Goal: Task Accomplishment & Management: Use online tool/utility

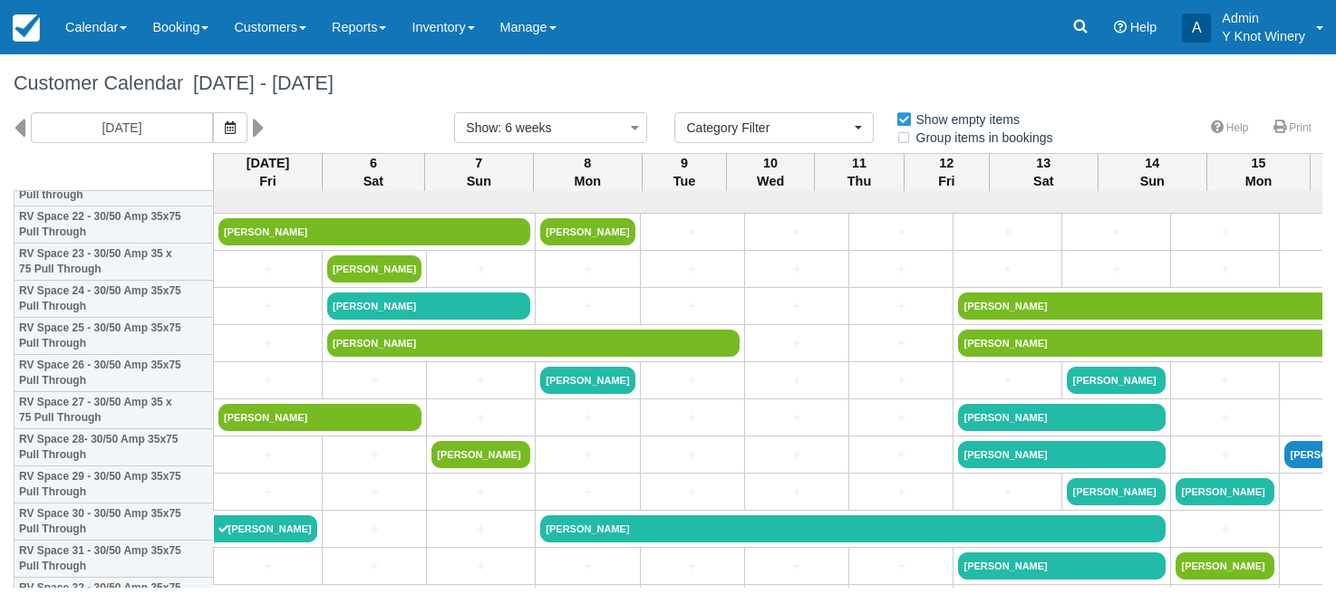
select select
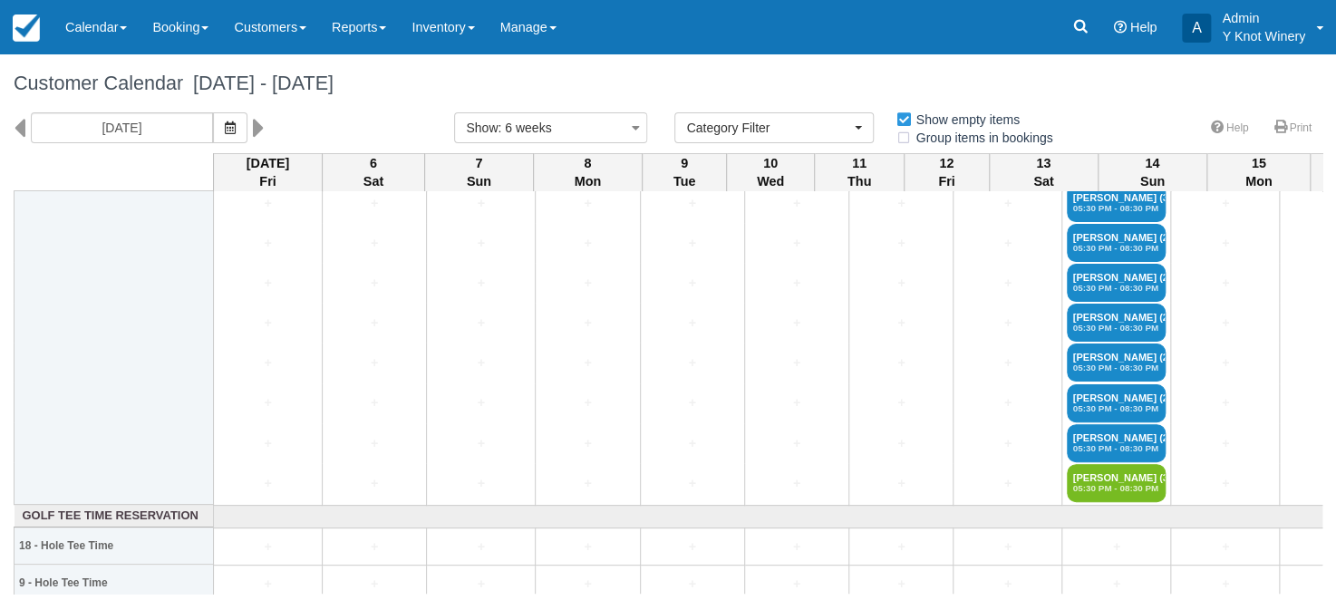
scroll to position [3751, 0]
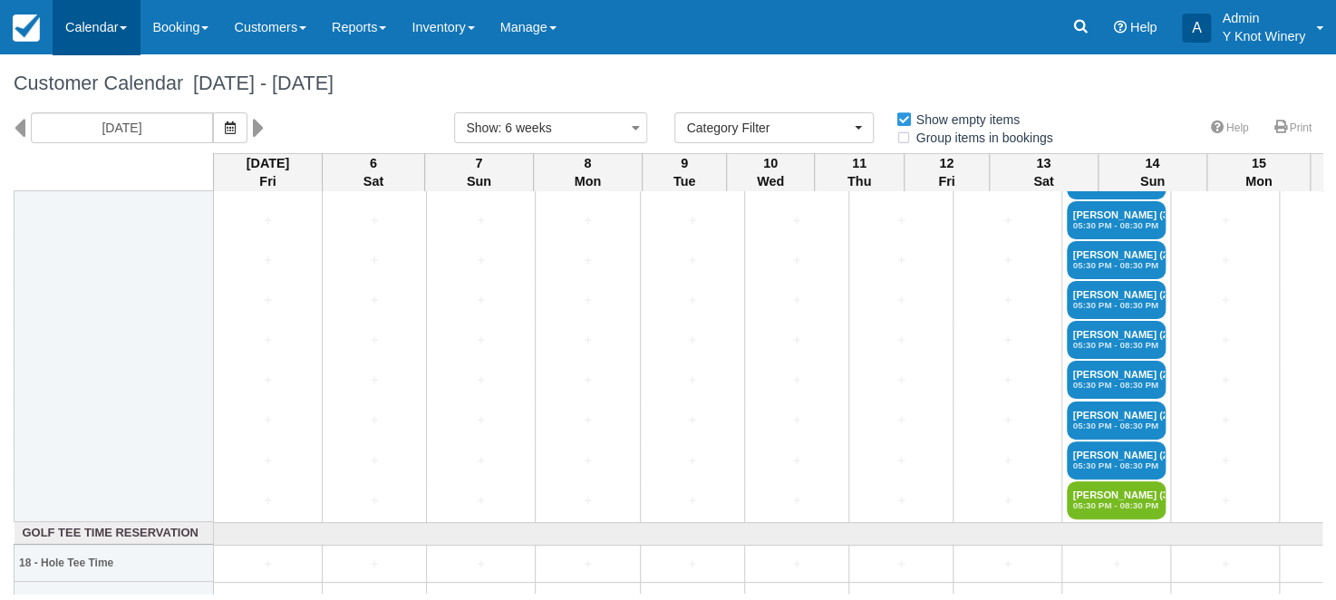
click at [125, 30] on span at bounding box center [123, 28] width 7 height 4
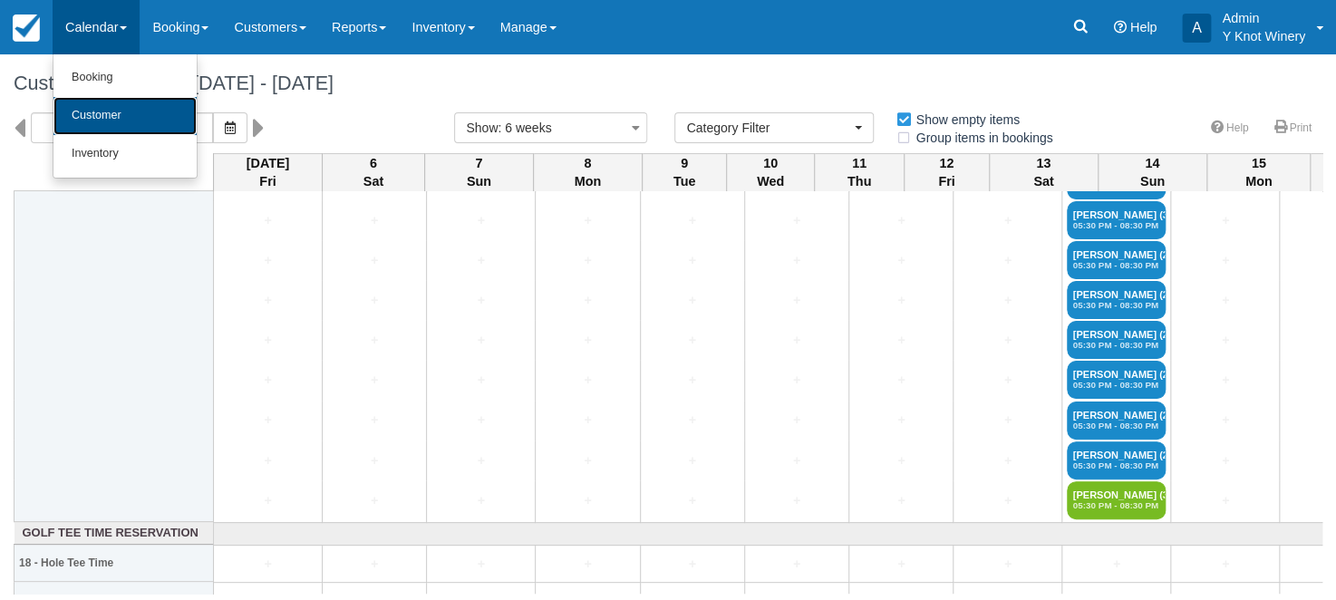
click at [131, 114] on link "Customer" at bounding box center [124, 116] width 143 height 38
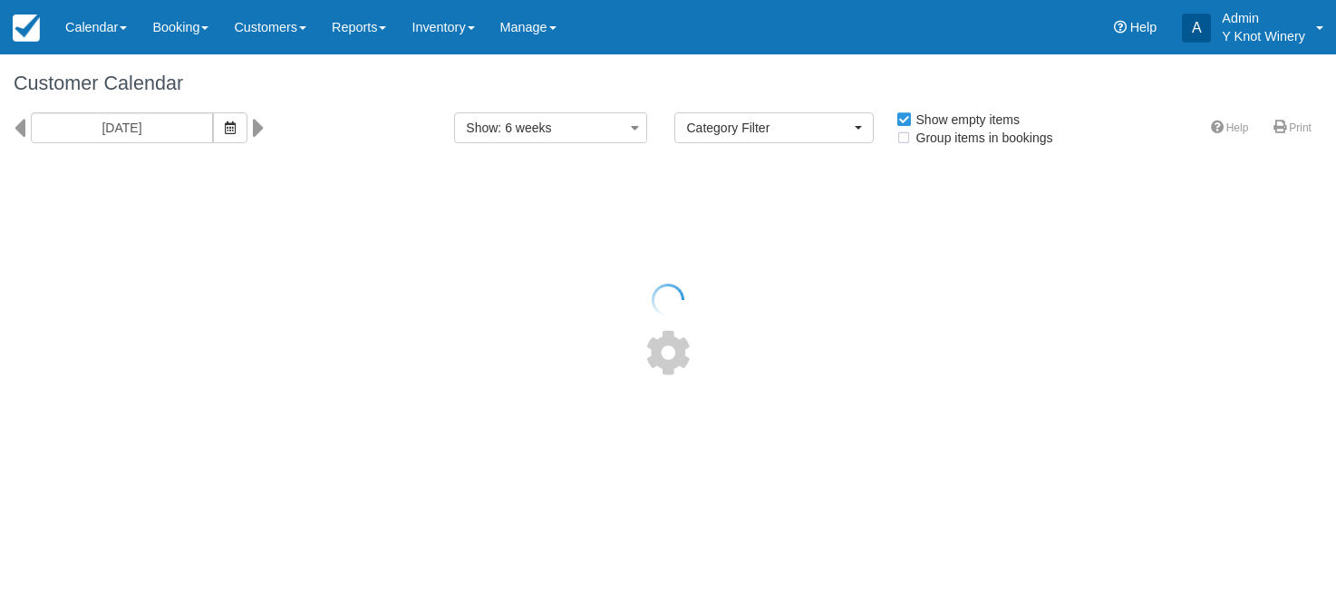
select select
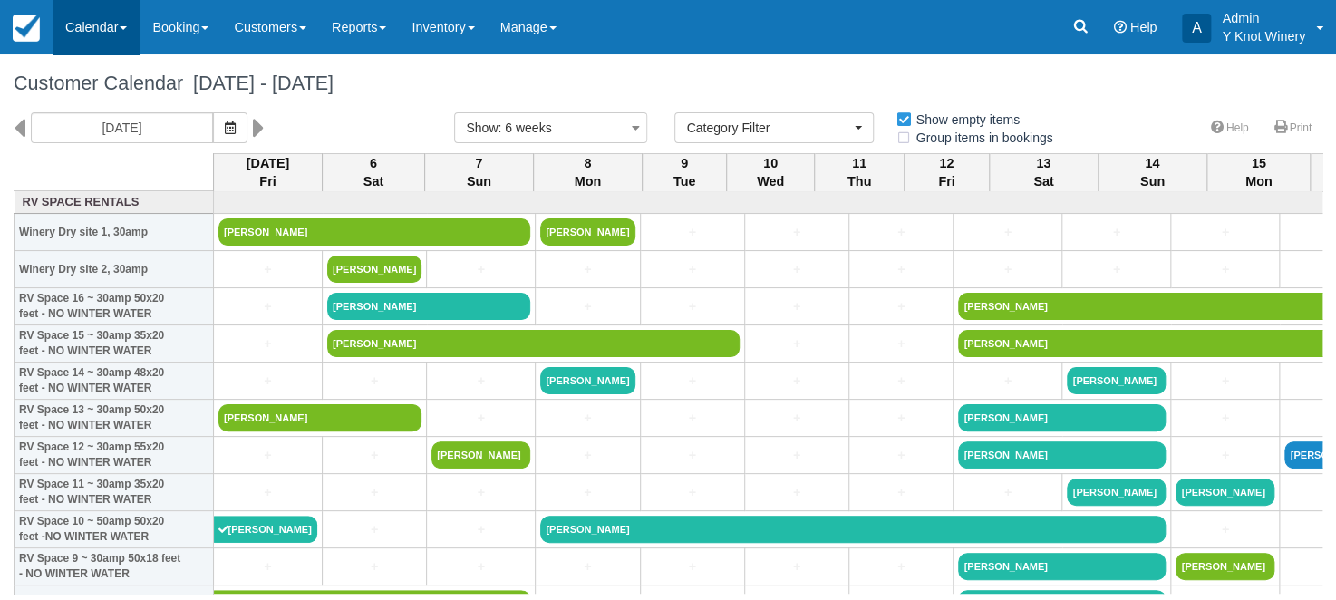
click at [123, 25] on link "Calendar" at bounding box center [96, 27] width 87 height 54
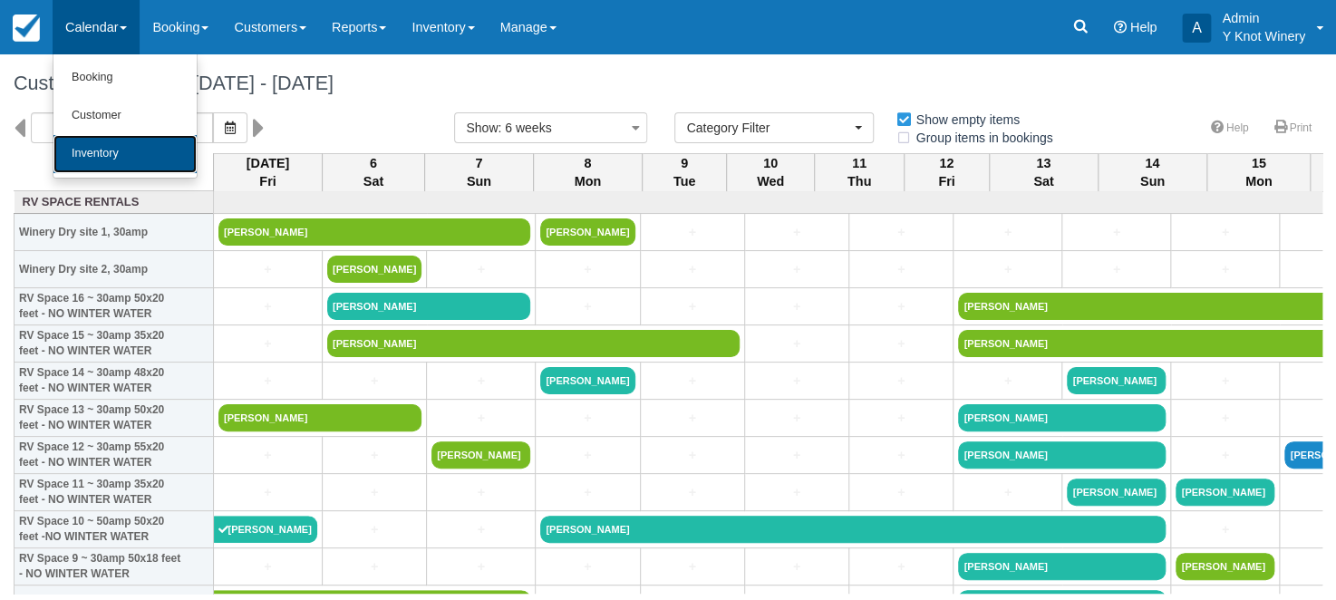
click at [114, 150] on link "Inventory" at bounding box center [124, 154] width 143 height 38
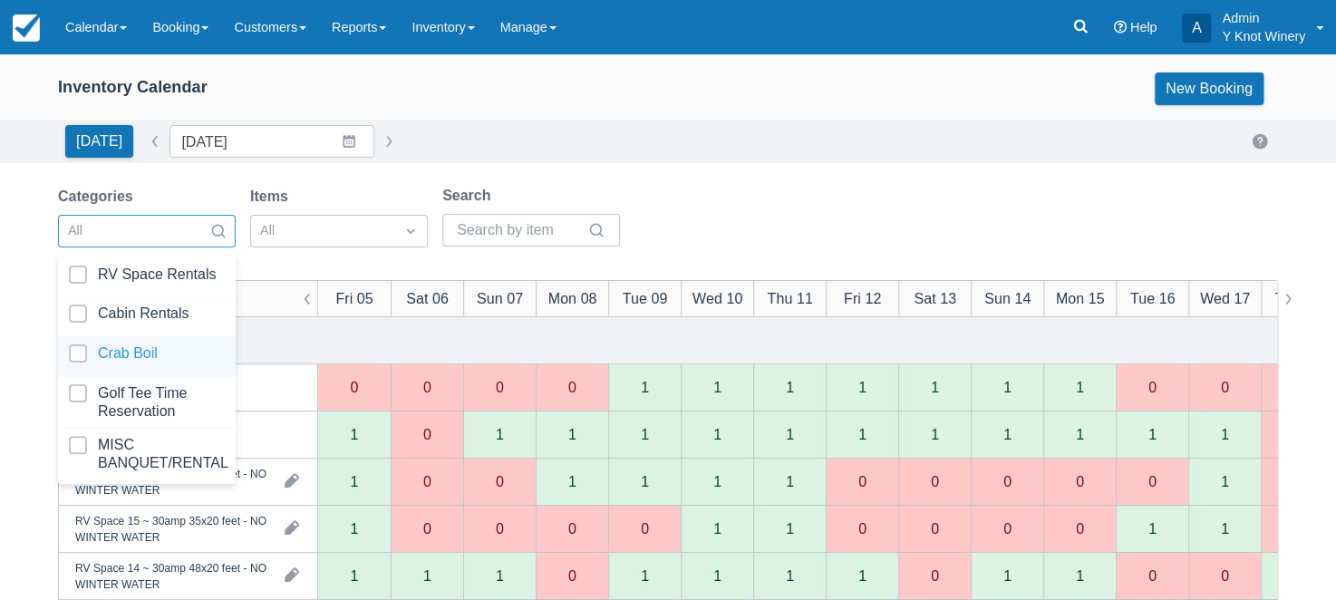
click at [178, 344] on div at bounding box center [147, 356] width 156 height 24
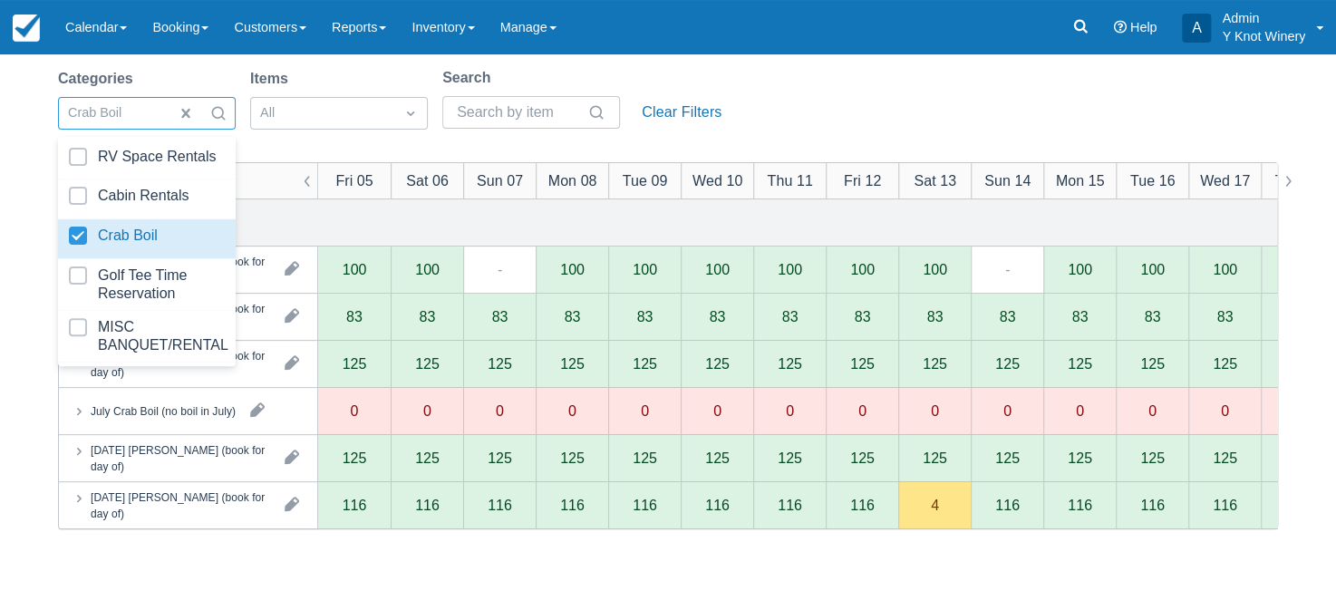
scroll to position [132, 0]
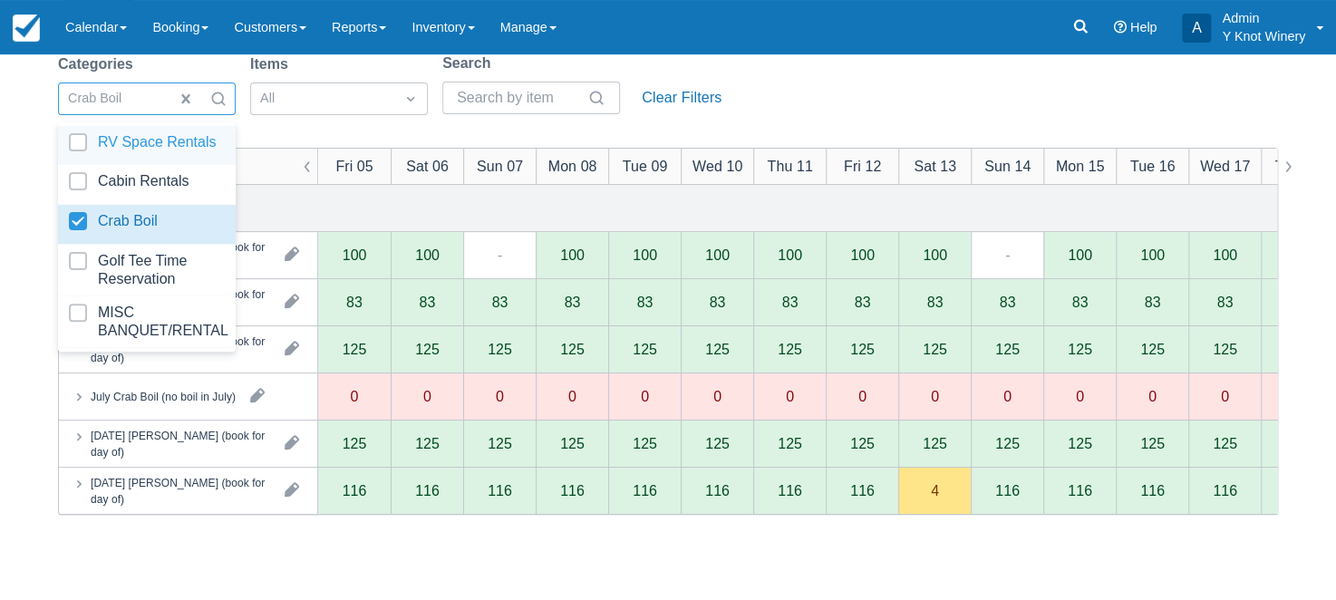
click at [818, 83] on div "Categories option Crab Boil, selected. option RV Space Rentals focused, 1 of 5.…" at bounding box center [668, 89] width 1220 height 73
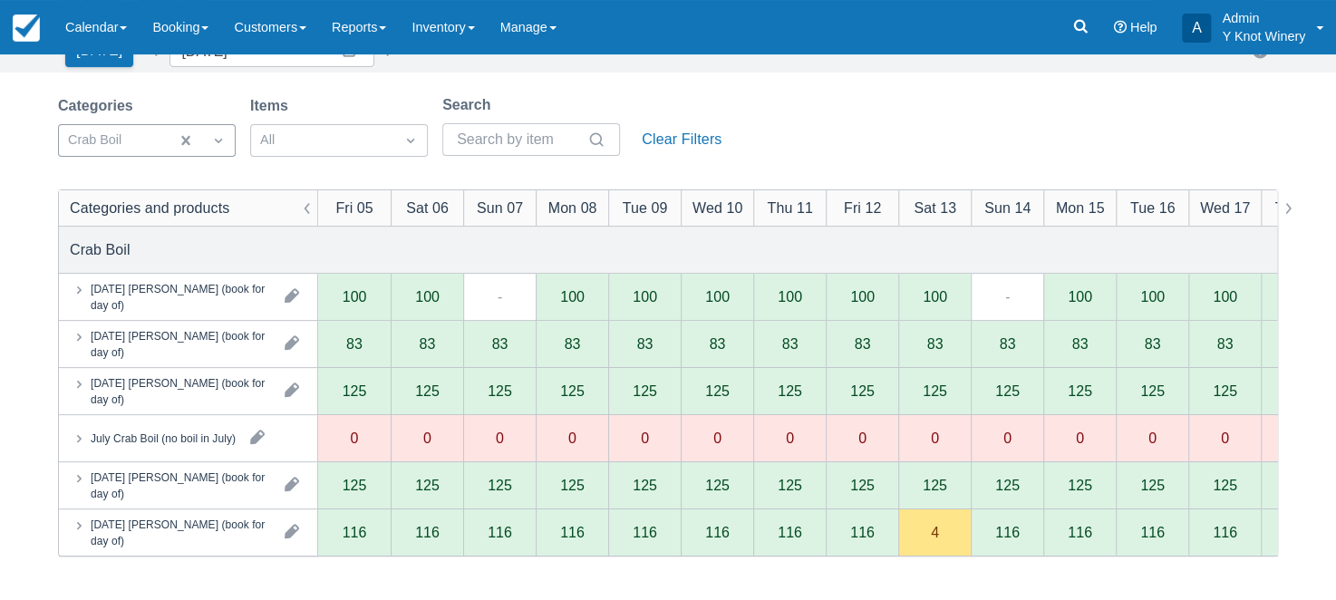
scroll to position [103, 0]
